Goal: Task Accomplishment & Management: Use online tool/utility

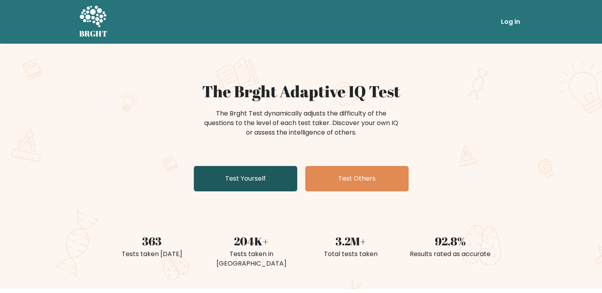
click at [249, 177] on link "Test Yourself" at bounding box center [245, 178] width 103 height 25
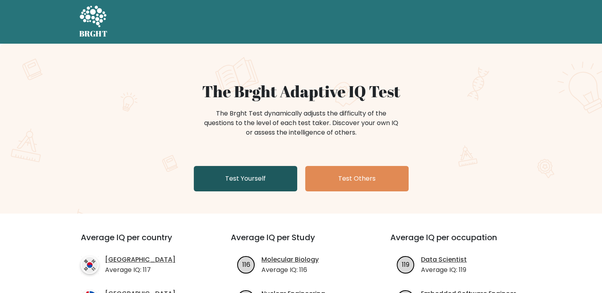
click at [248, 171] on link "Test Yourself" at bounding box center [245, 178] width 103 height 25
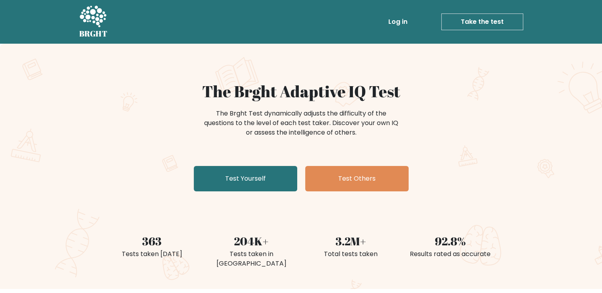
click at [476, 23] on link "Take the test" at bounding box center [482, 22] width 82 height 17
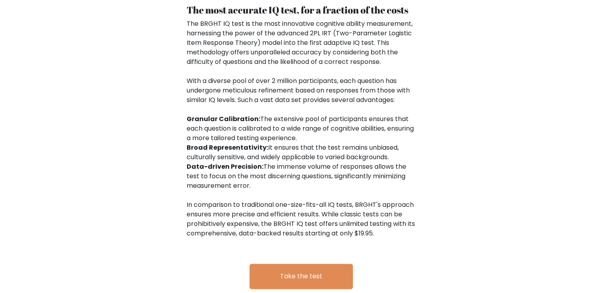
scroll to position [1216, 0]
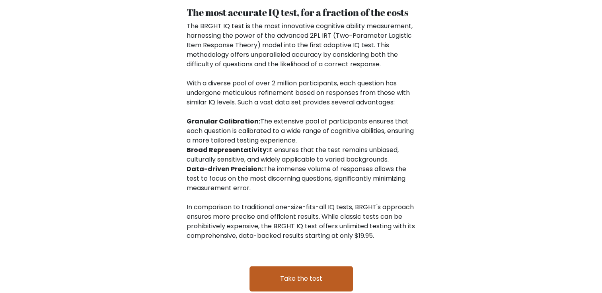
click at [269, 266] on link "Take the test" at bounding box center [300, 278] width 103 height 25
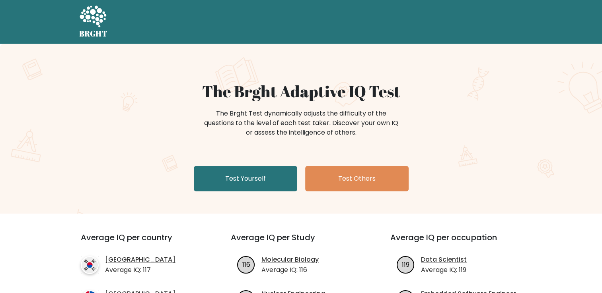
click at [444, 23] on div at bounding box center [318, 22] width 409 height 6
click at [498, 23] on div at bounding box center [318, 22] width 409 height 6
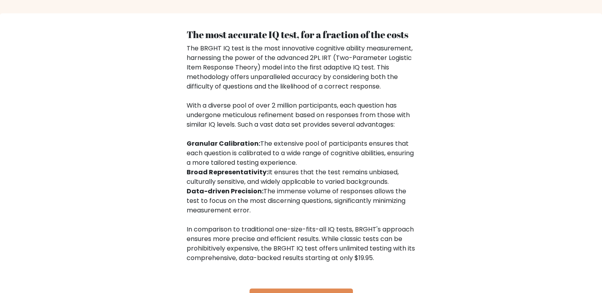
scroll to position [1231, 0]
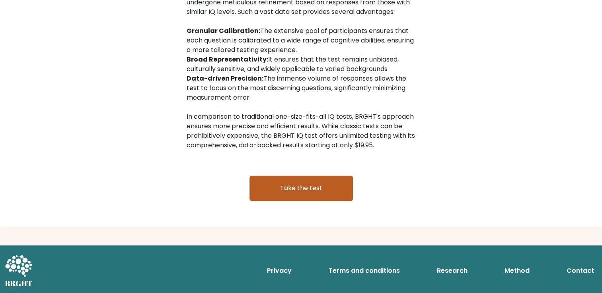
click at [311, 184] on link "Take the test" at bounding box center [300, 188] width 103 height 25
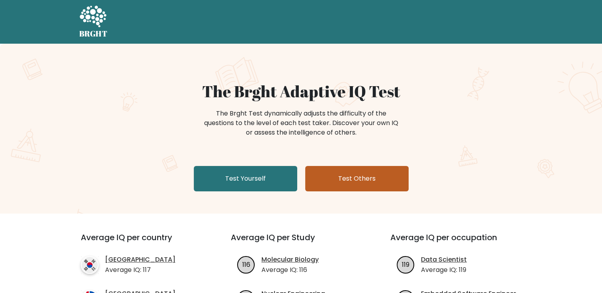
click at [347, 178] on link "Test Others" at bounding box center [356, 178] width 103 height 25
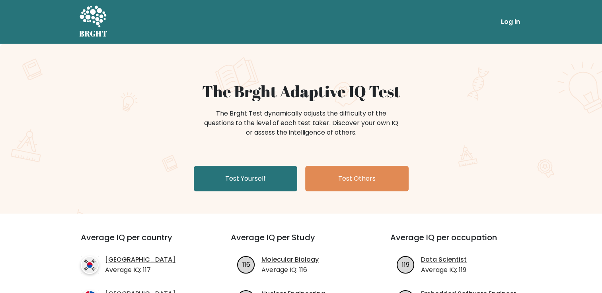
click at [503, 20] on link "Log in" at bounding box center [509, 22] width 25 height 16
click at [510, 19] on link "Log in" at bounding box center [509, 22] width 25 height 16
click at [509, 21] on link "Log in" at bounding box center [509, 22] width 25 height 16
